Goal: Obtain resource: Download file/media

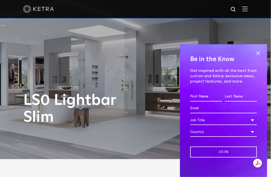
scroll to position [26, 0]
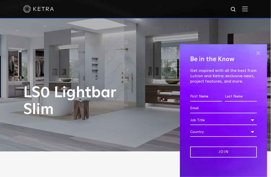
click at [254, 50] on span at bounding box center [258, 53] width 8 height 8
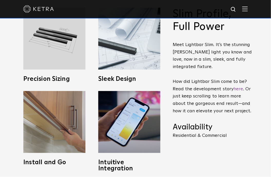
scroll to position [179, 0]
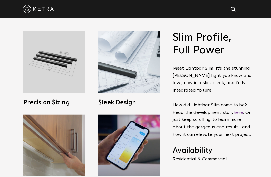
click at [236, 9] on img at bounding box center [233, 9] width 6 height 6
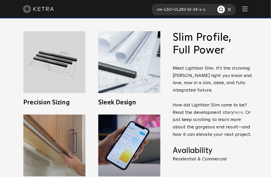
type input "cm-LSO-UL250-bl-24-s-s"
click at [217, 6] on button "Search" at bounding box center [221, 10] width 8 height 8
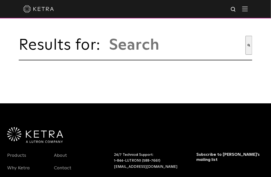
type input "cm-lso-ul250-bl-24-s-s"
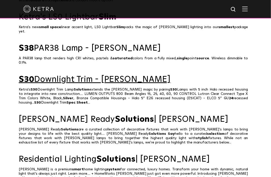
scroll to position [256, 0]
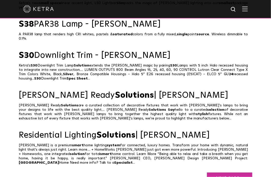
click at [225, 173] on link "Next page >" at bounding box center [229, 178] width 45 height 11
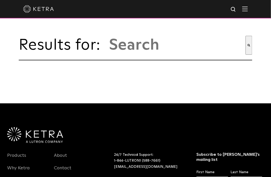
type input "cm-lso-ul250-bl-24-s-s"
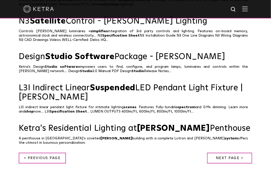
scroll to position [307, 0]
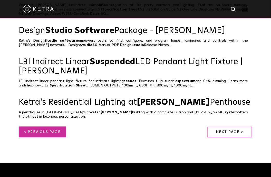
click at [43, 127] on link "< Previous page" at bounding box center [42, 132] width 47 height 11
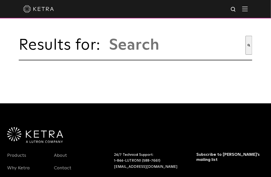
type input "cm-lso-ul250-bl-24-s-s"
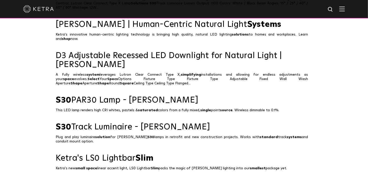
scroll to position [102, 0]
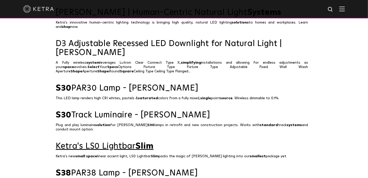
click at [148, 142] on span "Slim" at bounding box center [145, 146] width 18 height 8
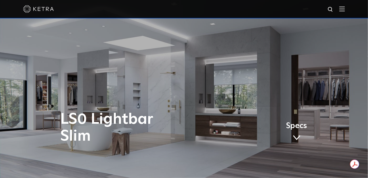
scroll to position [26, 0]
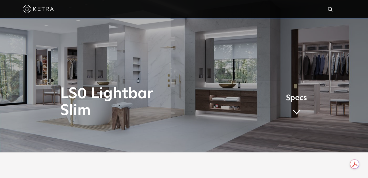
click at [295, 115] on span at bounding box center [297, 113] width 8 height 6
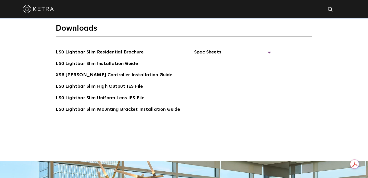
scroll to position [921, 0]
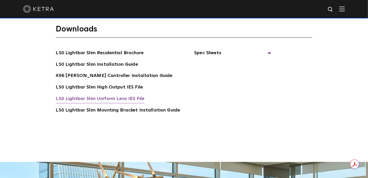
click at [125, 95] on link "LS0 Lightbar Slim Uniform Lens IES File" at bounding box center [100, 99] width 89 height 8
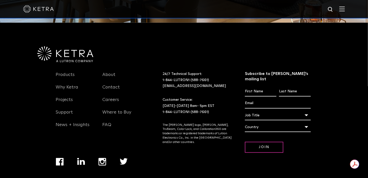
scroll to position [1047, 0]
